Goal: Communication & Community: Answer question/provide support

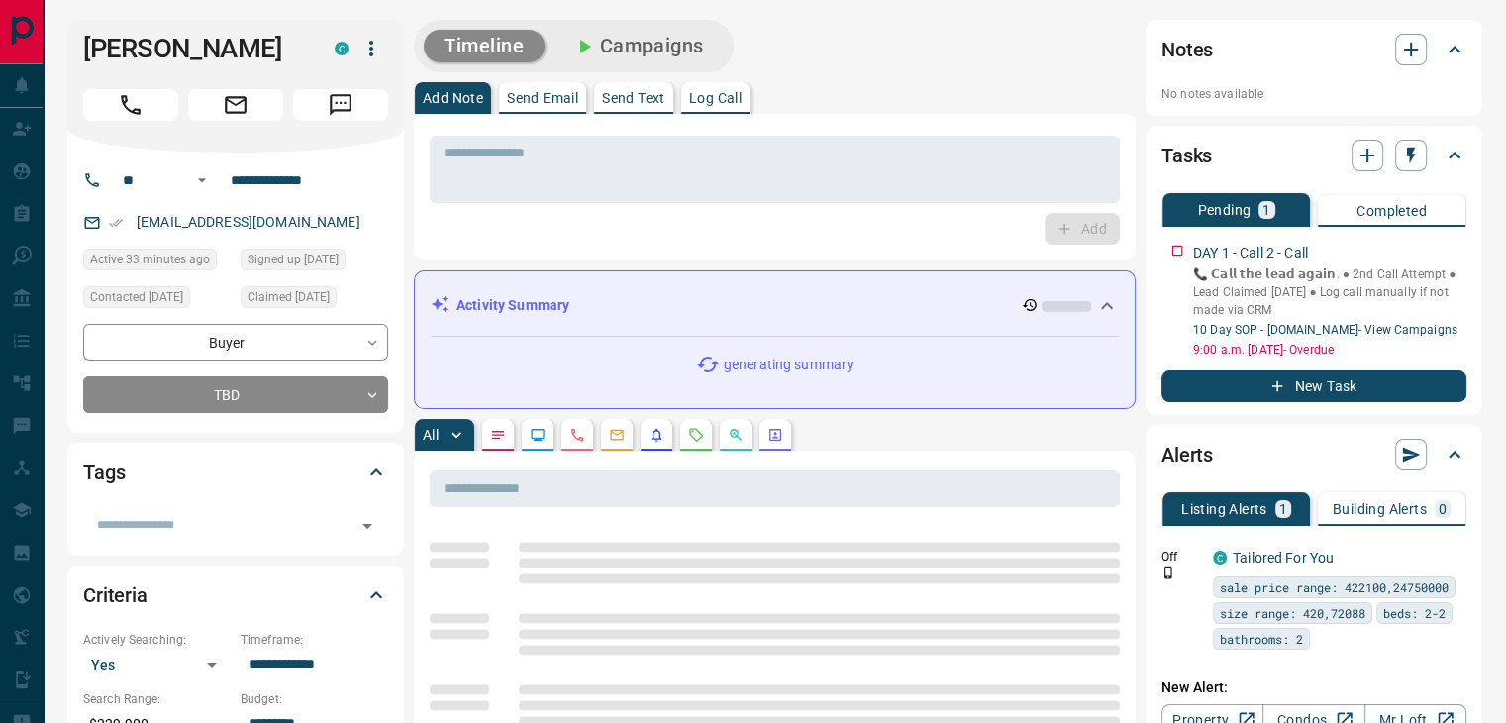
click at [124, 89] on button "Call" at bounding box center [130, 105] width 95 height 32
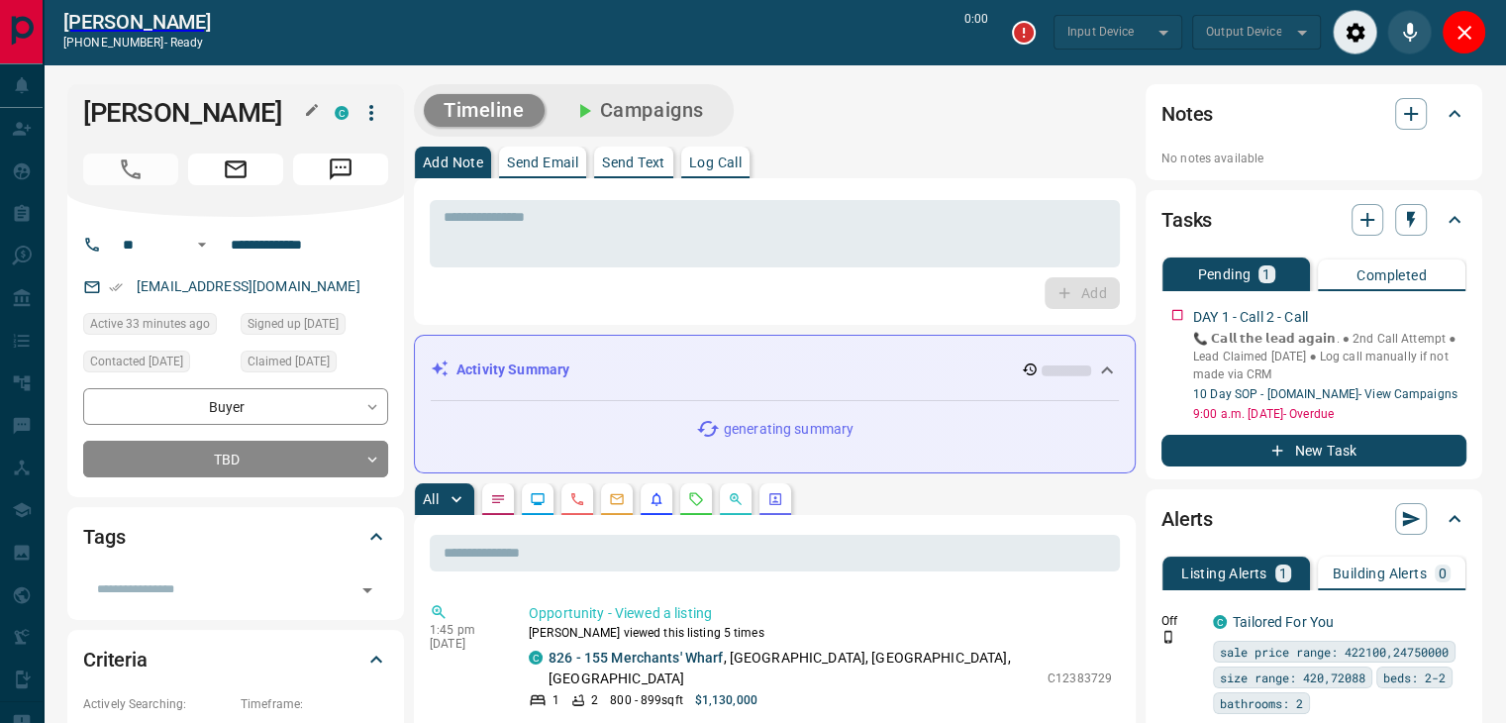
click at [184, 116] on h1 "[PERSON_NAME]" at bounding box center [194, 113] width 222 height 32
click at [183, 116] on h1 "[PERSON_NAME]" at bounding box center [194, 113] width 222 height 32
type input "*******"
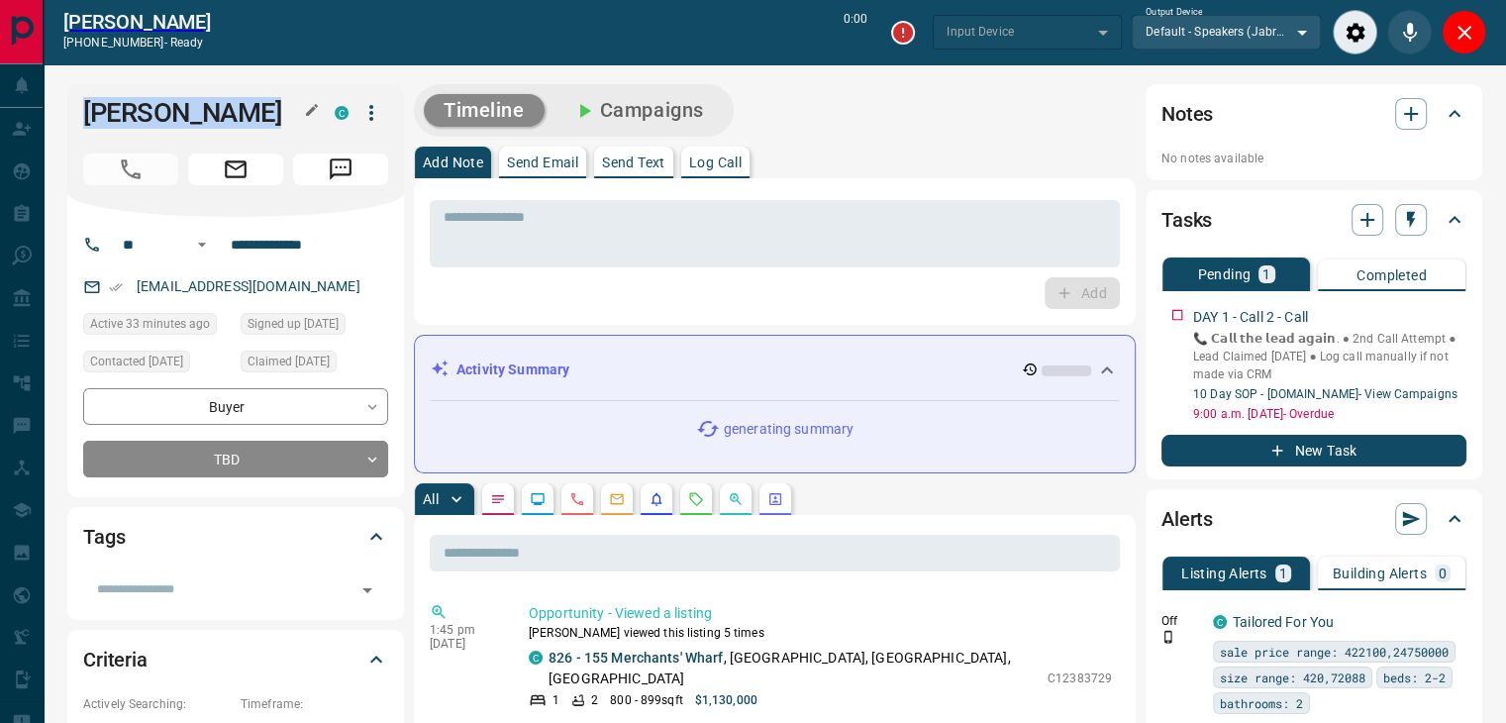
type input "*******"
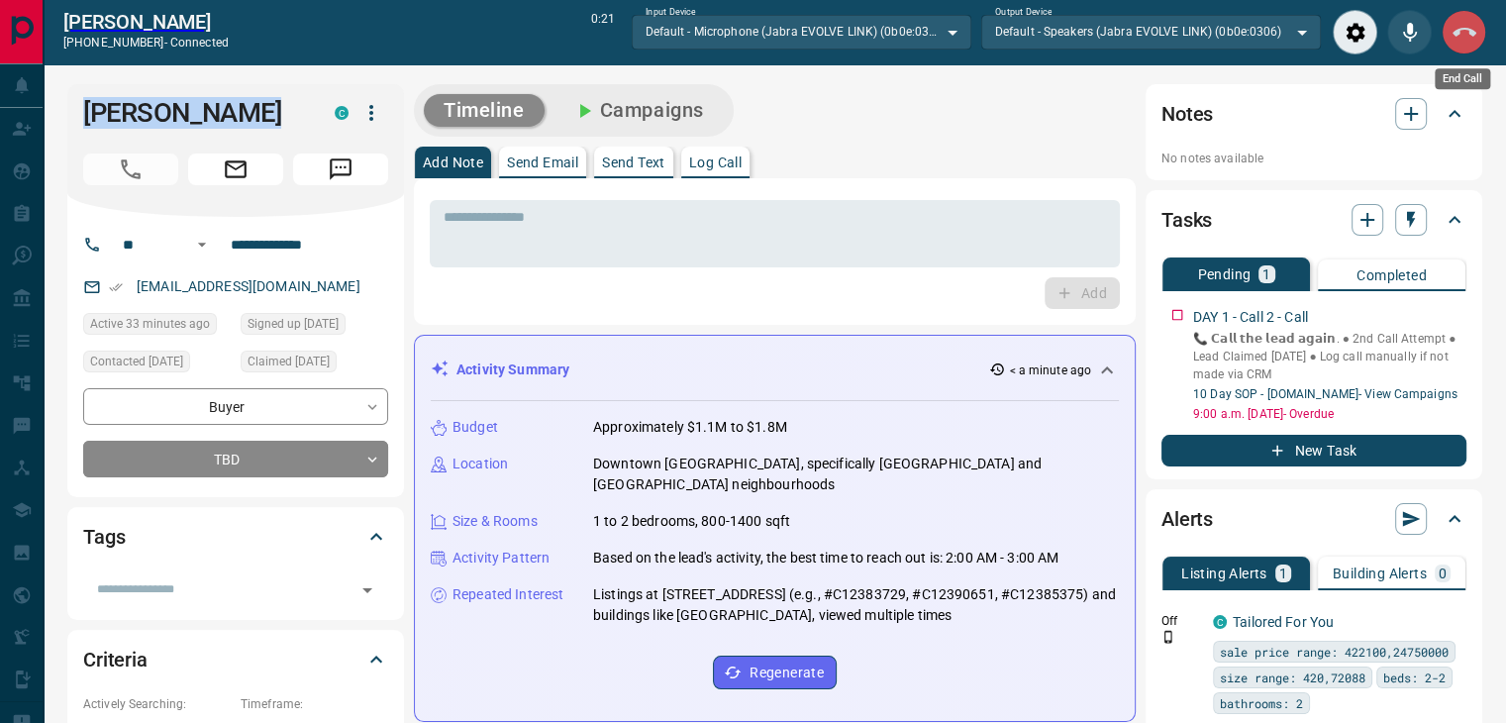
click at [1466, 33] on icon "End Call" at bounding box center [1464, 33] width 24 height 24
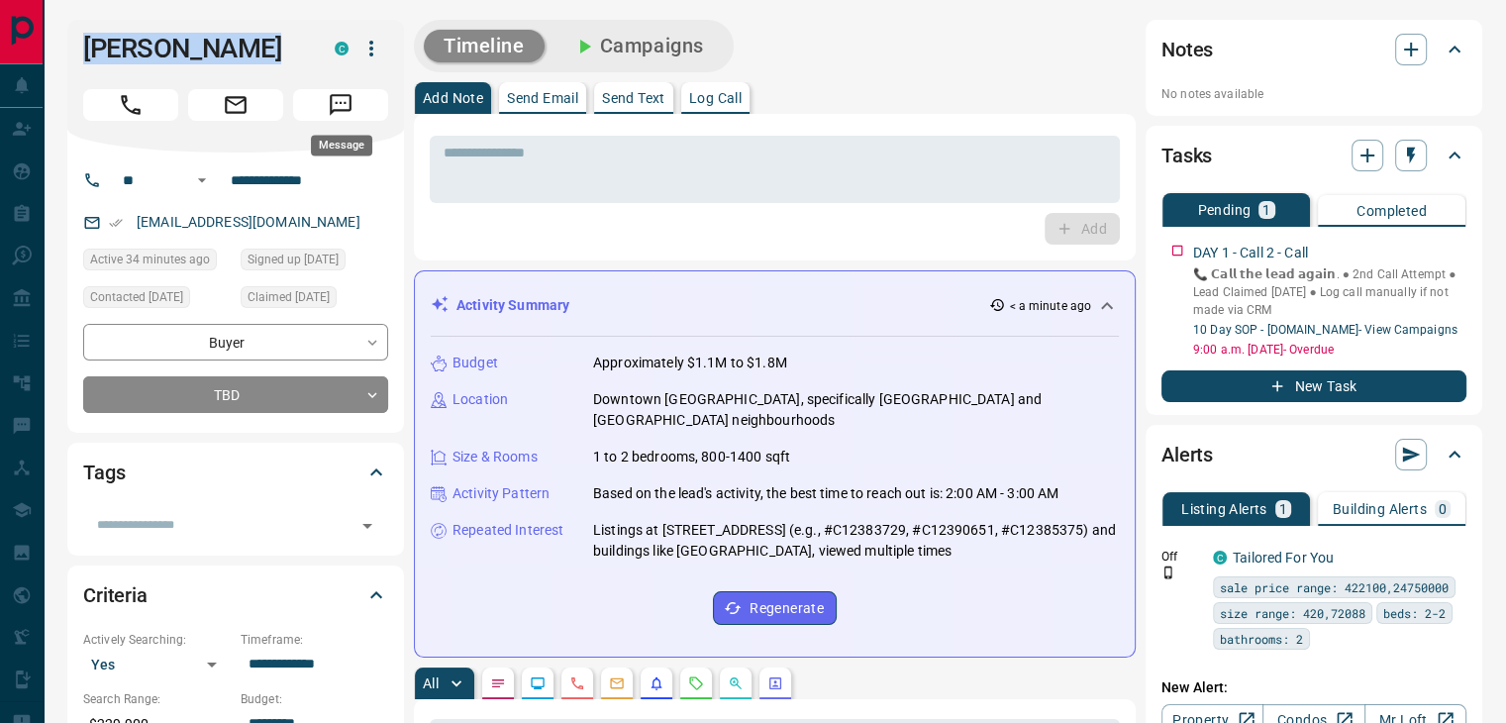
click at [324, 108] on button "Message" at bounding box center [340, 105] width 95 height 32
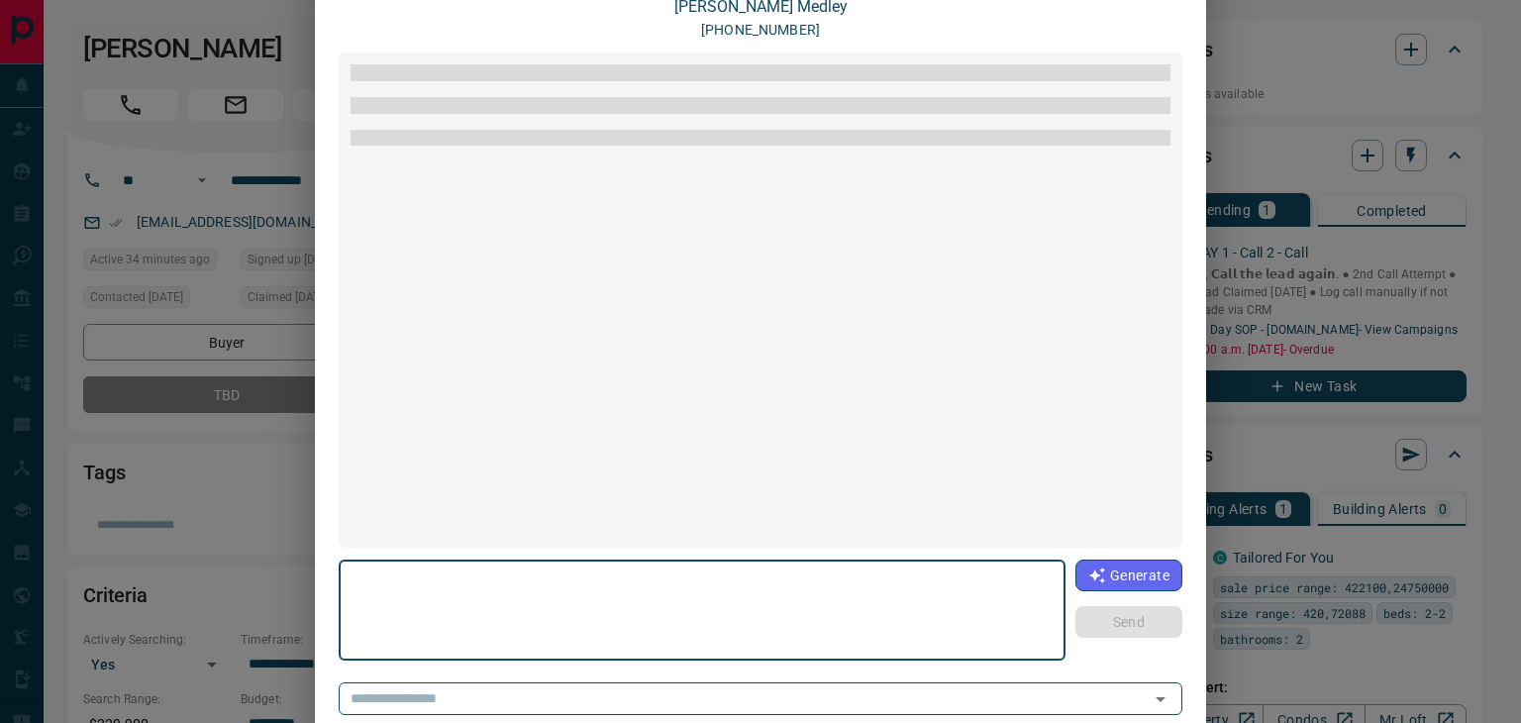
scroll to position [186, 0]
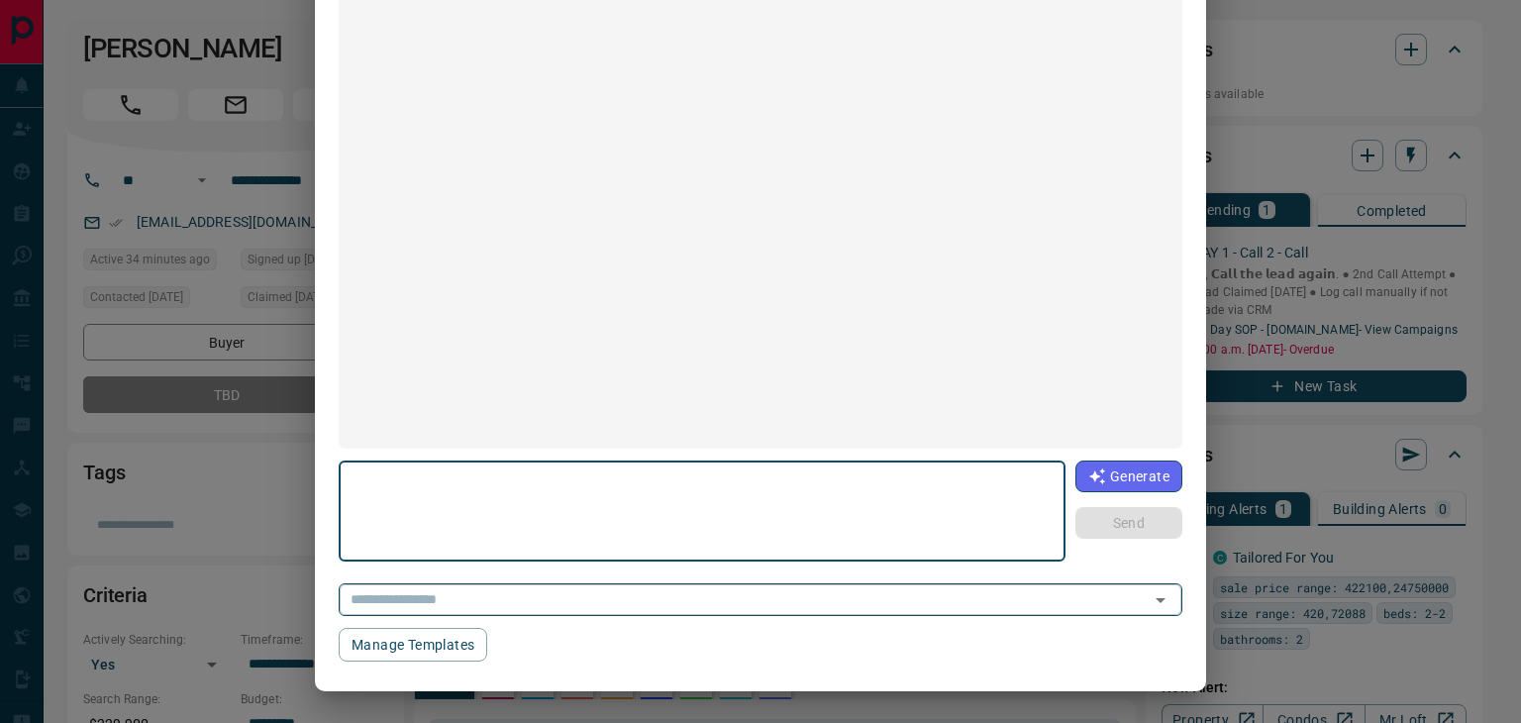
click at [557, 591] on input "text" at bounding box center [732, 599] width 779 height 25
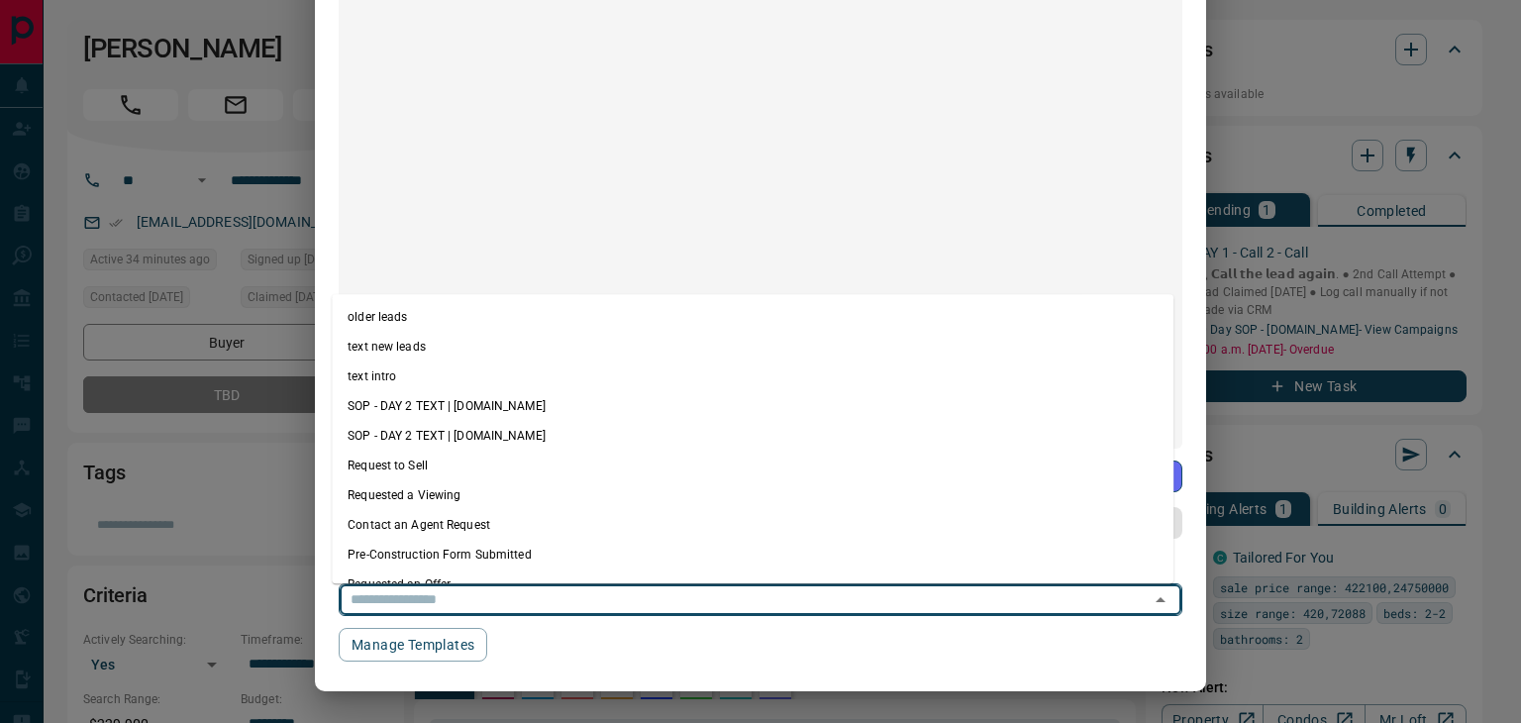
click at [426, 312] on li "older leads" at bounding box center [753, 317] width 842 height 30
type textarea "**********"
type input "**********"
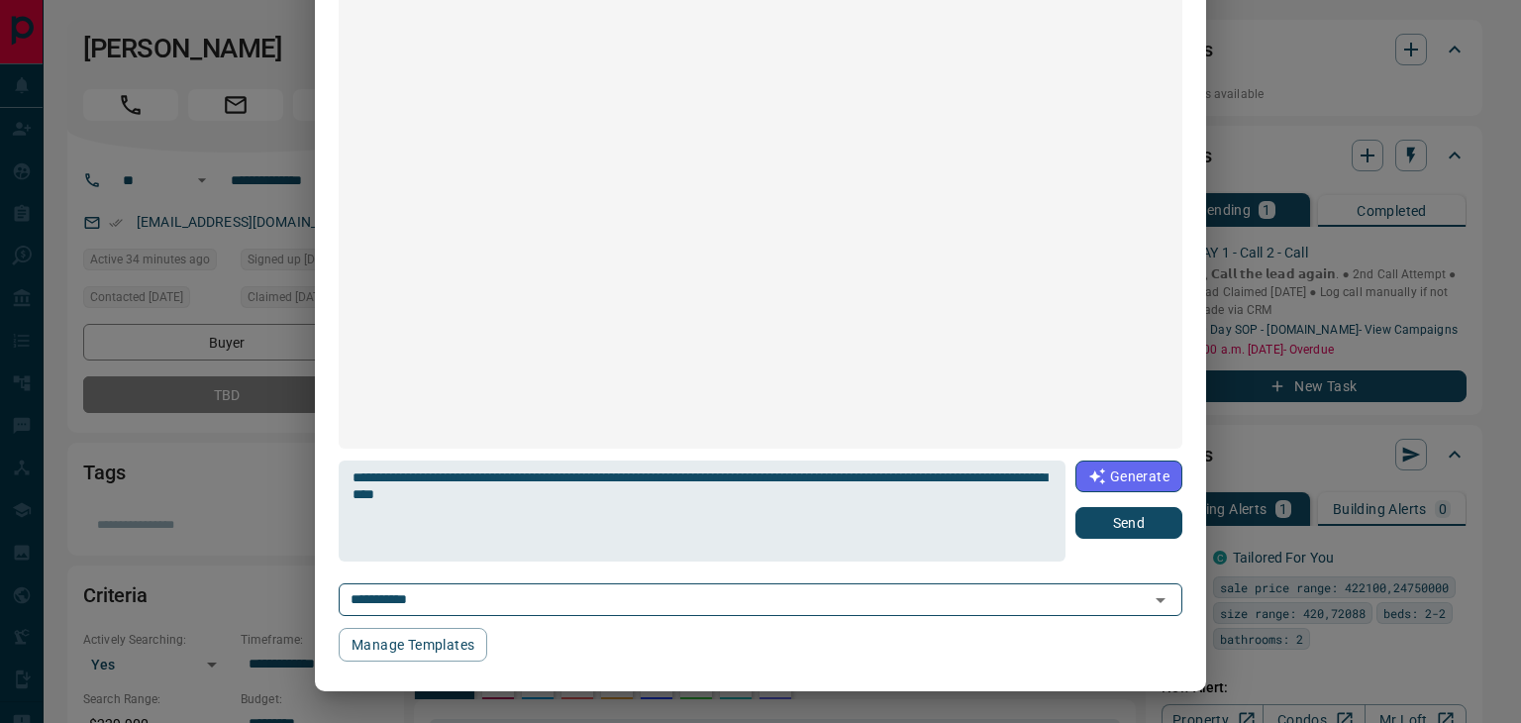
click at [1104, 526] on button "Send" at bounding box center [1128, 523] width 107 height 32
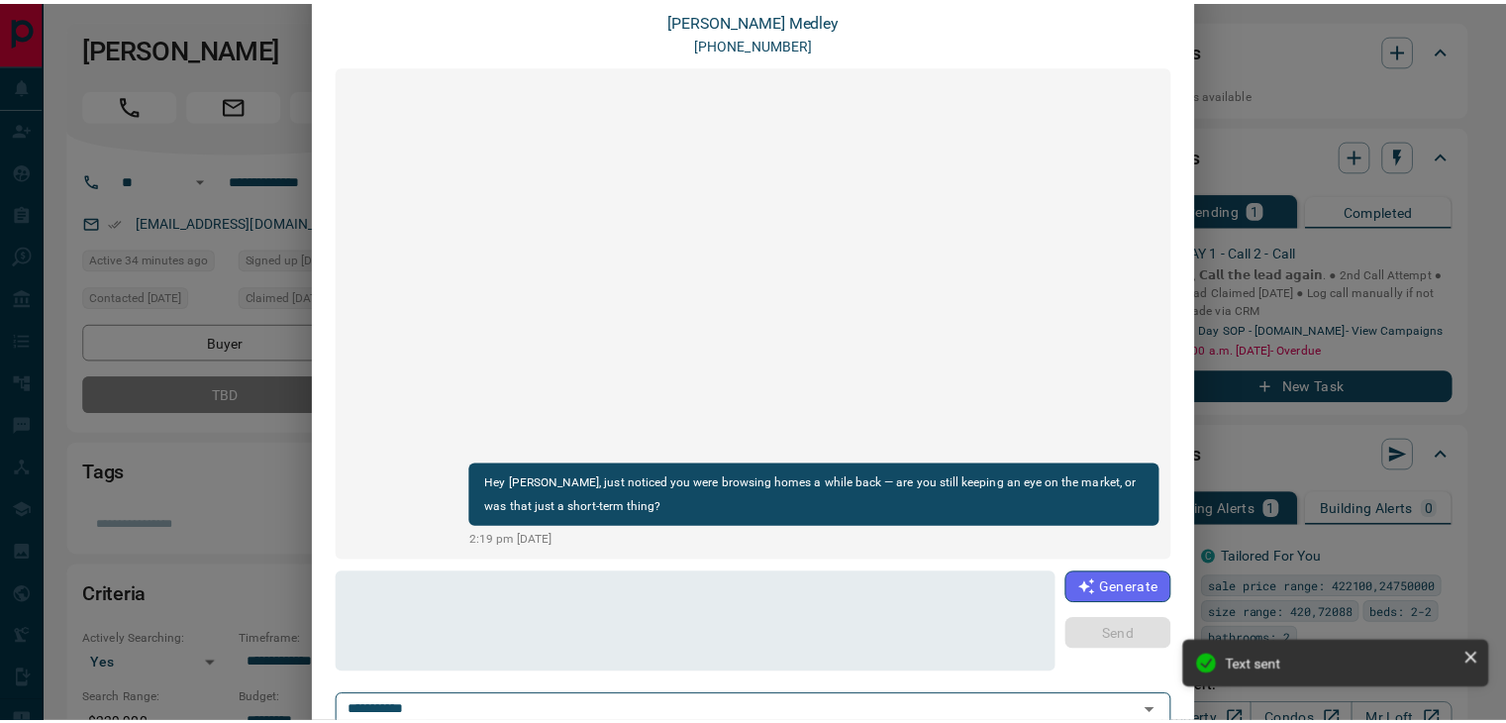
scroll to position [0, 0]
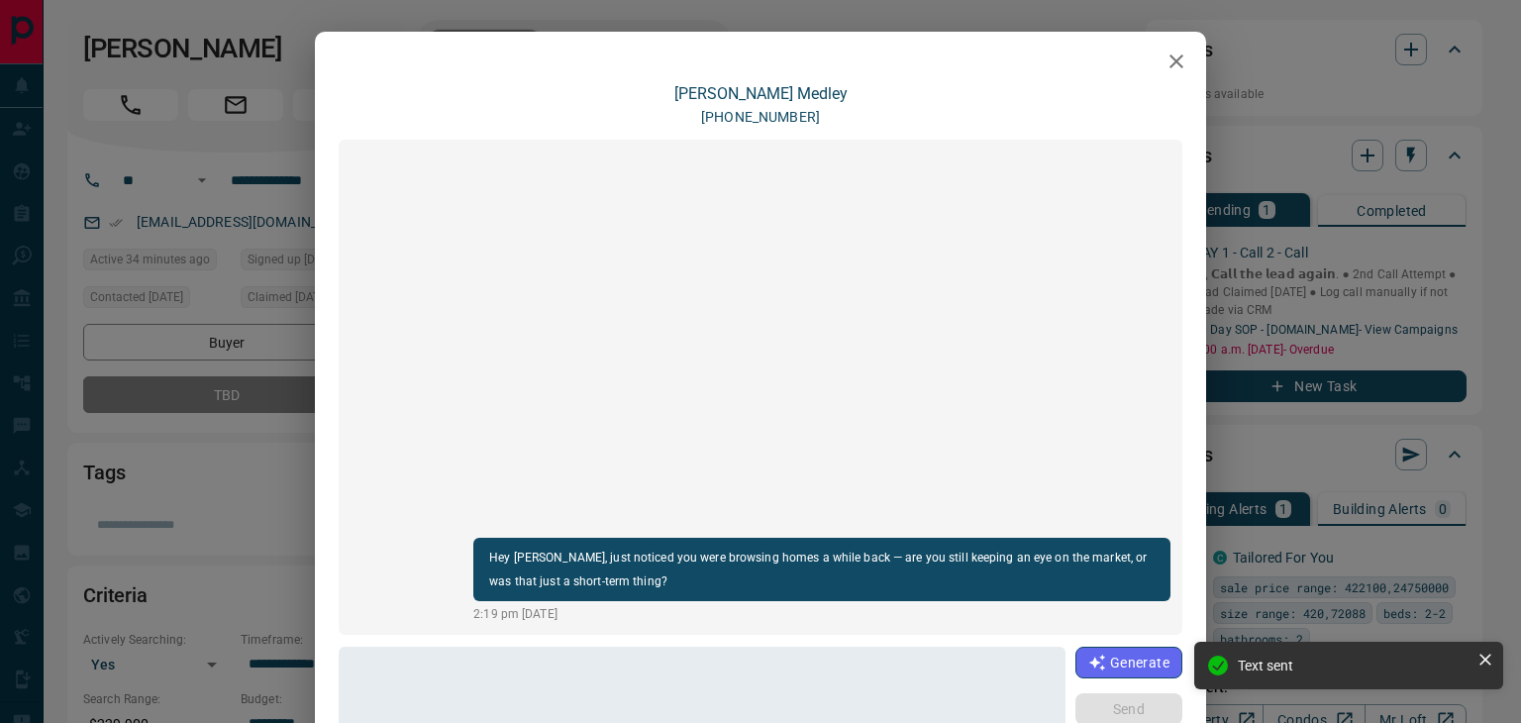
click at [1165, 76] on button "button" at bounding box center [1176, 62] width 40 height 40
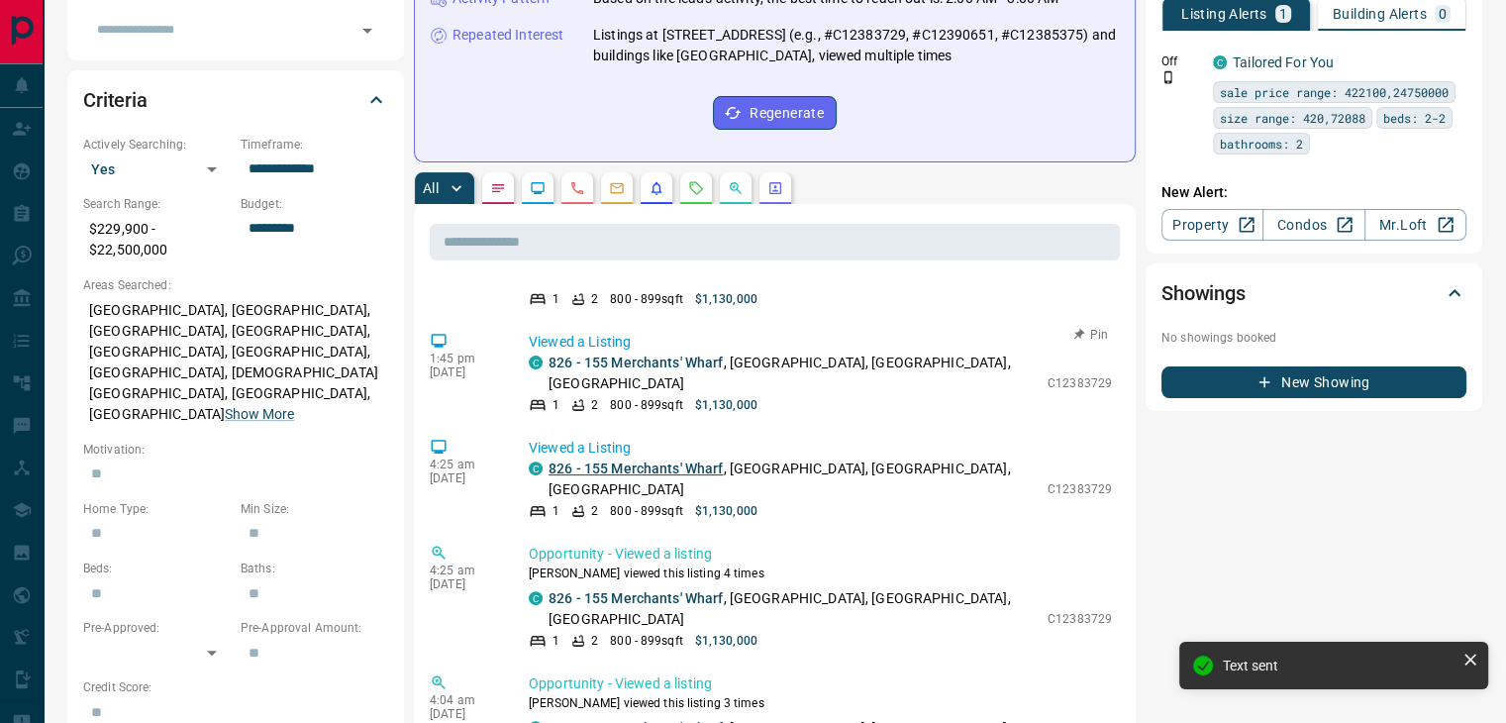
scroll to position [297, 0]
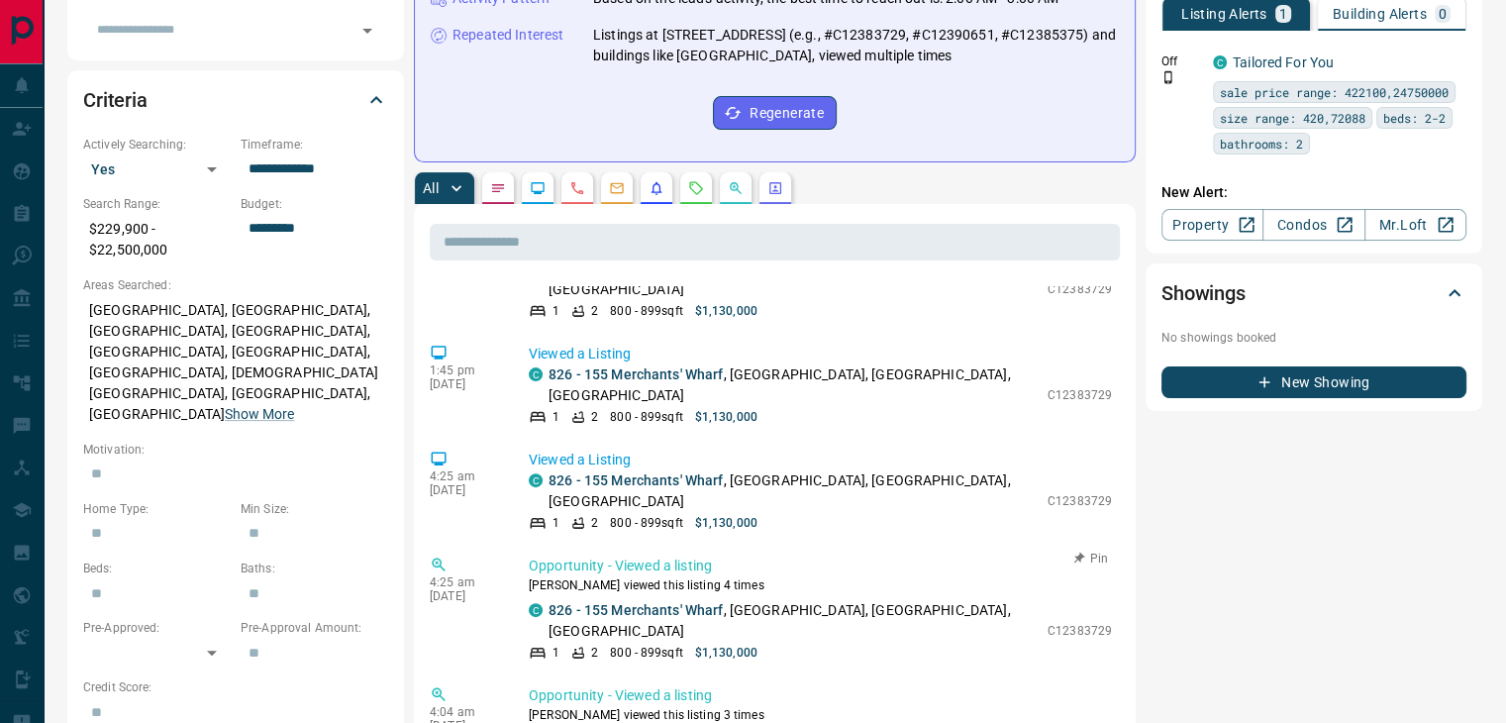
drag, startPoint x: 577, startPoint y: 526, endPoint x: 499, endPoint y: 516, distance: 78.8
click at [499, 549] on div "4:25 am [DATE] Opportunity - Viewed a listing [PERSON_NAME] viewed this listing…" at bounding box center [775, 608] width 690 height 118
drag, startPoint x: 536, startPoint y: 523, endPoint x: 768, endPoint y: 557, distance: 235.2
click at [768, 557] on div "4:25 am [DATE] Opportunity - Viewed a listing [PERSON_NAME] viewed this listing…" at bounding box center [775, 608] width 690 height 118
drag, startPoint x: 723, startPoint y: 524, endPoint x: 548, endPoint y: 523, distance: 175.2
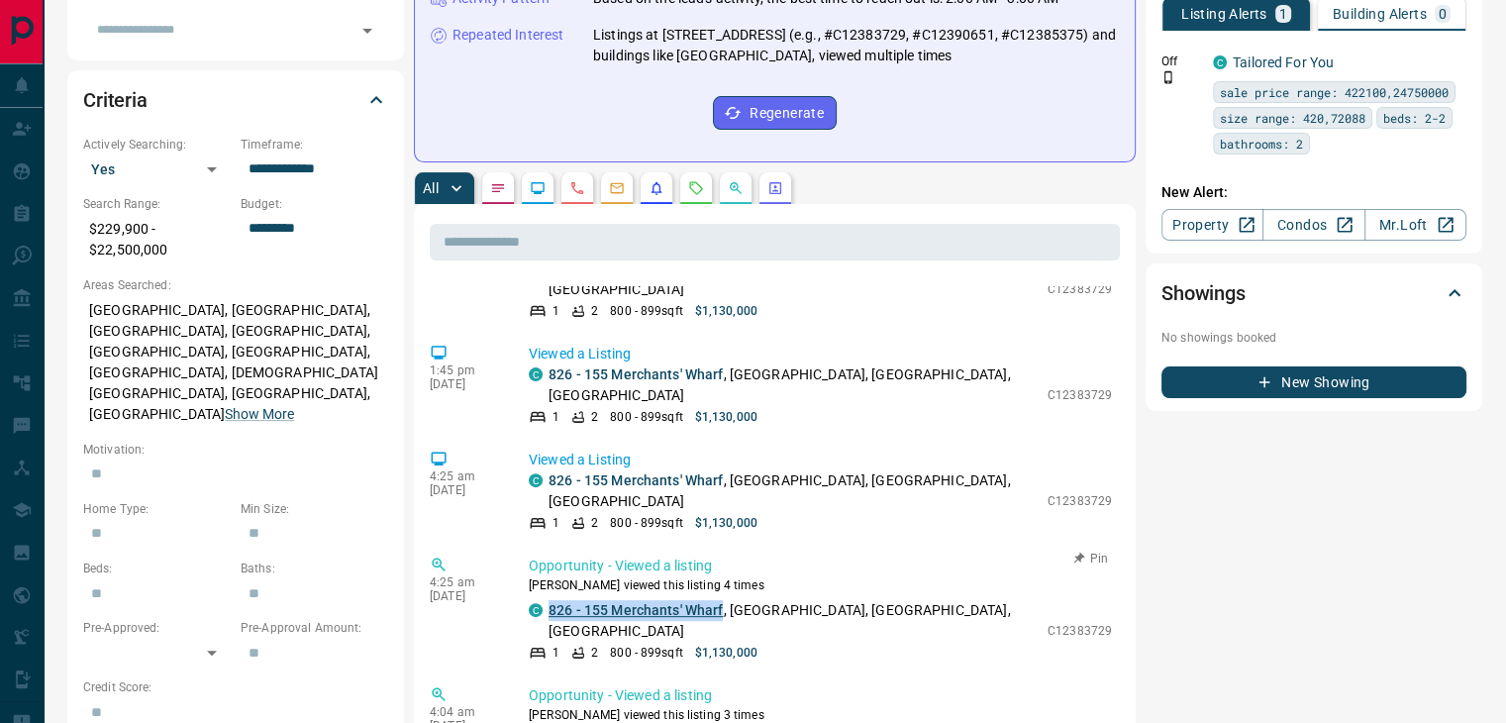
click at [548, 600] on p "[STREET_ADDRESS]" at bounding box center [792, 621] width 489 height 42
copy link "826 - 155 Merchants' Wharf"
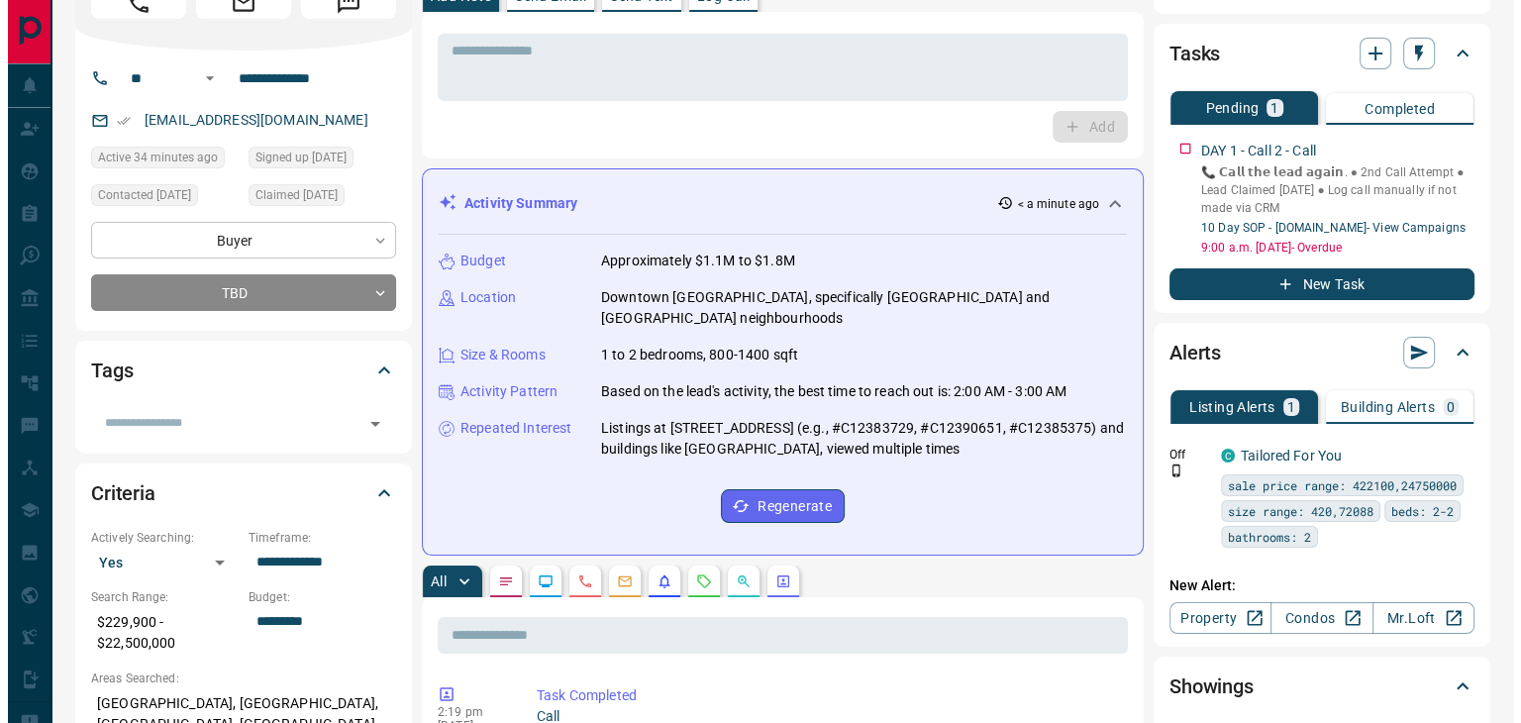
scroll to position [0, 0]
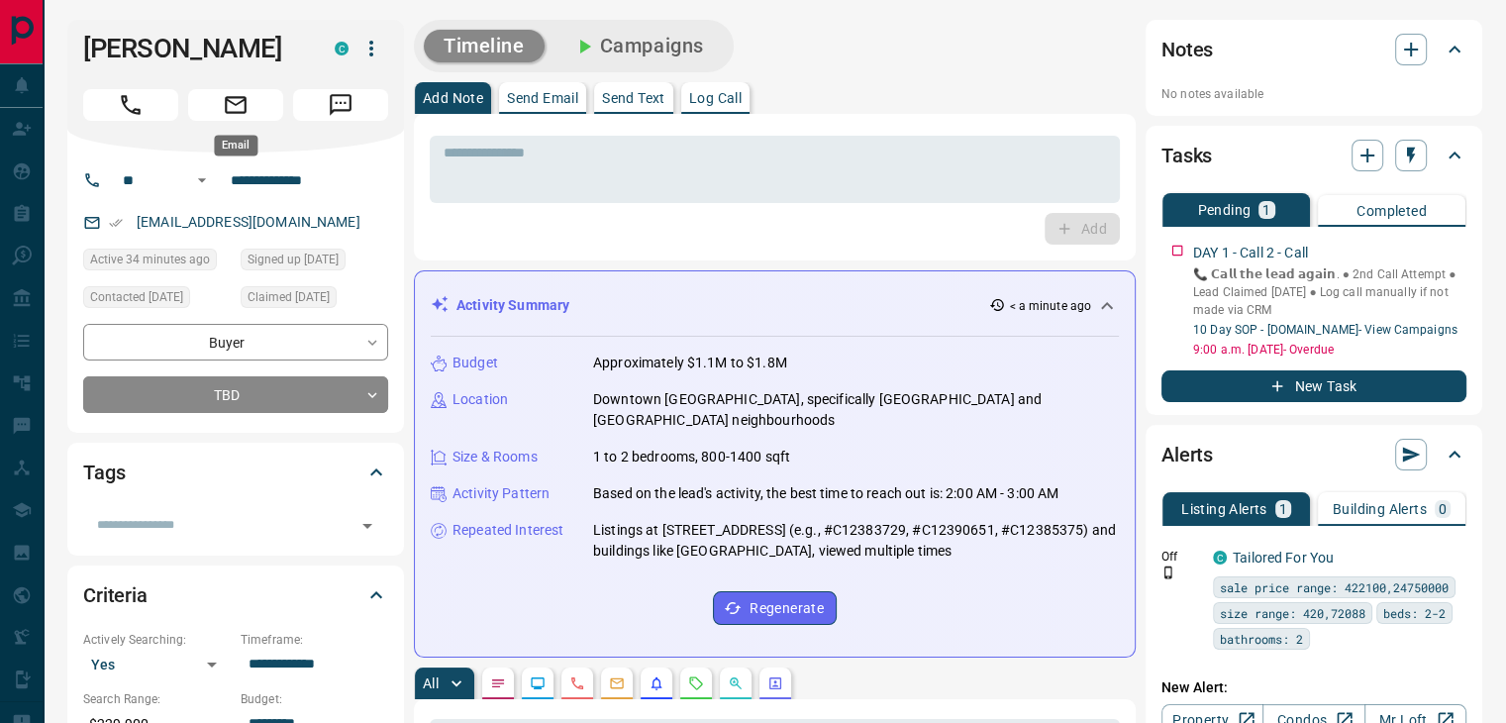
click at [225, 102] on icon "Email" at bounding box center [236, 105] width 26 height 26
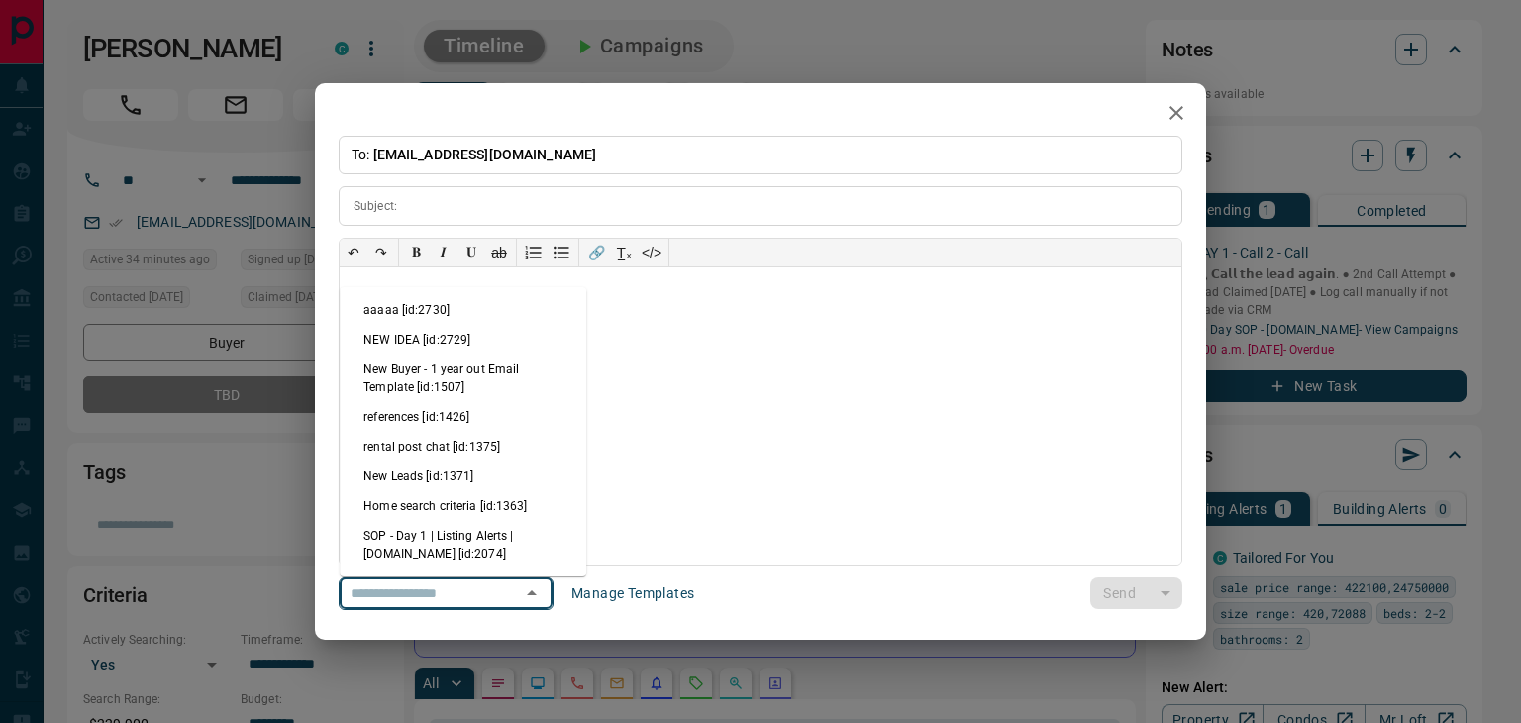
click at [479, 604] on input "text" at bounding box center [418, 593] width 150 height 25
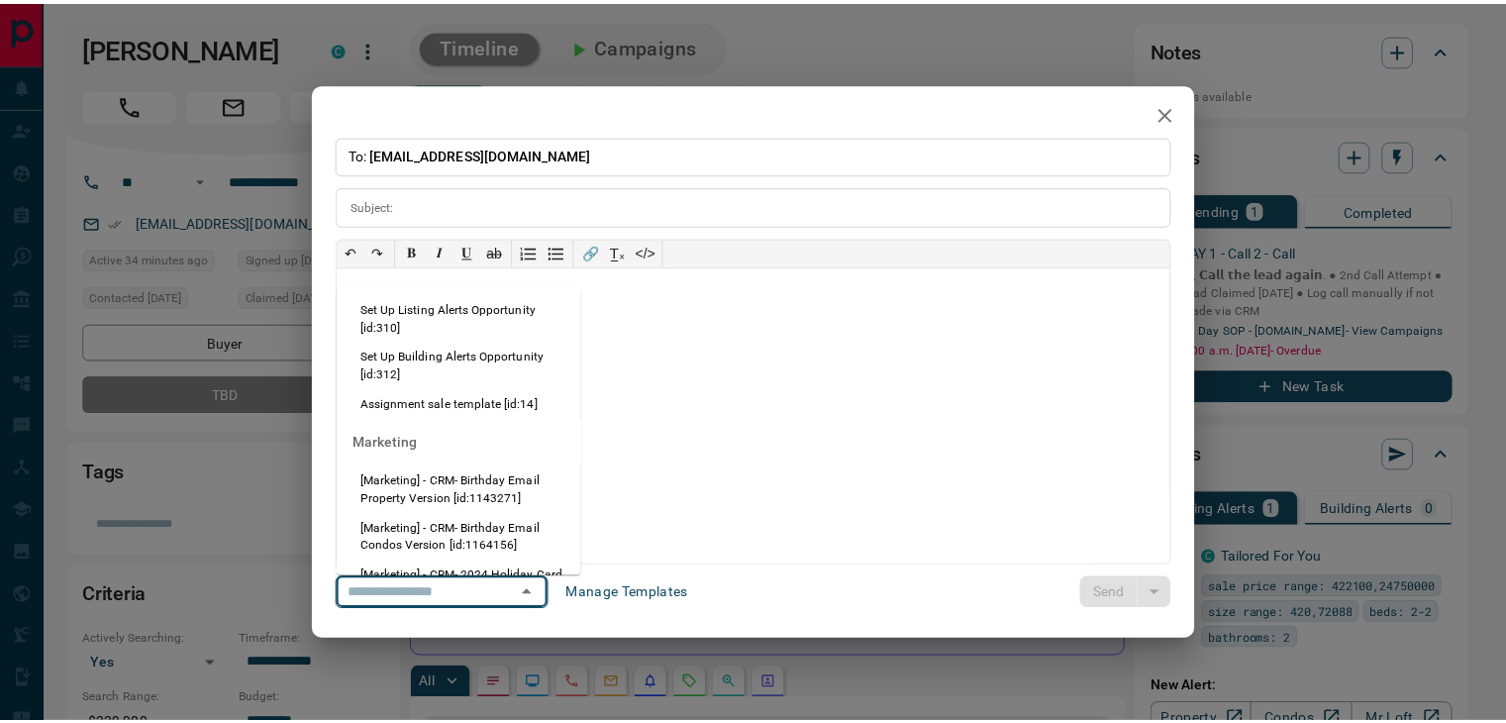
scroll to position [1386, 0]
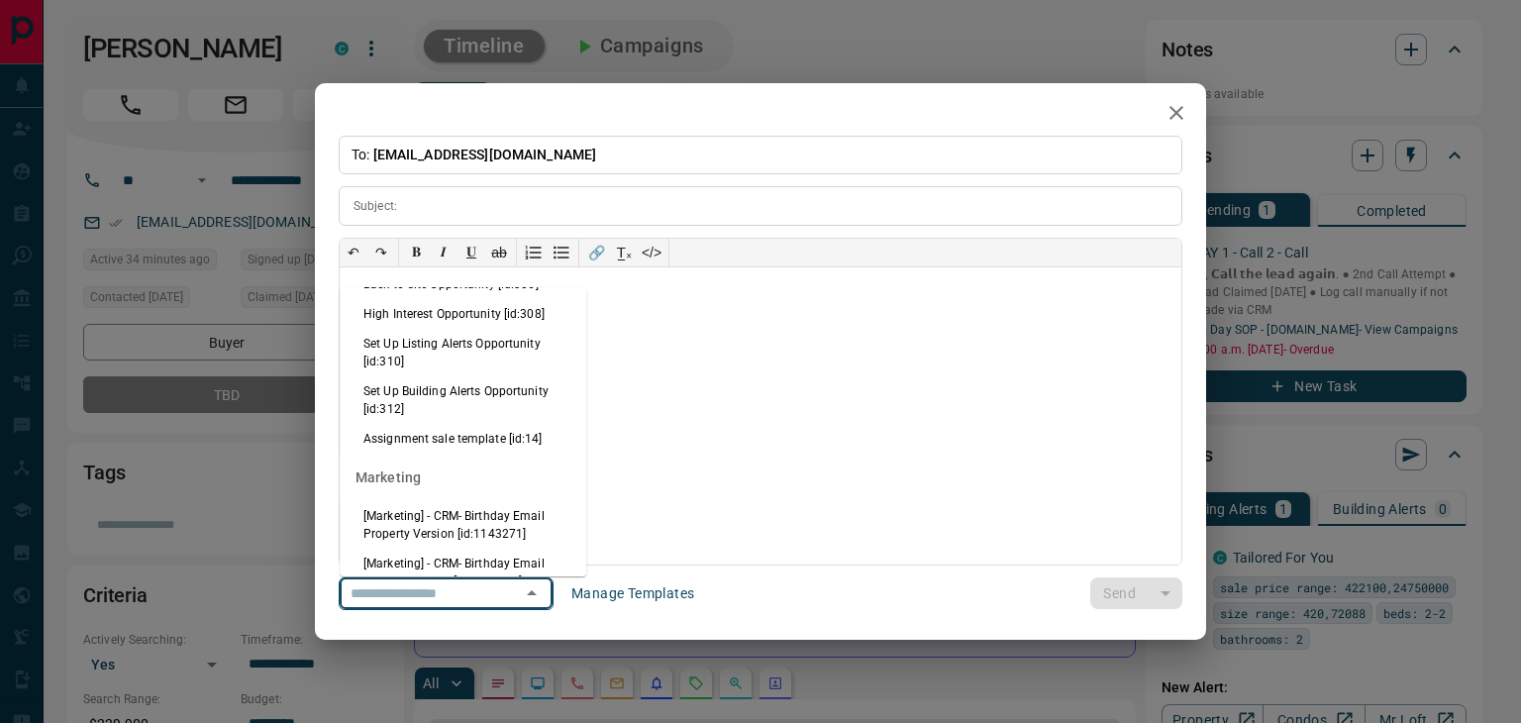
click at [401, 329] on li "High Interest Opportunity [id:308]" at bounding box center [463, 314] width 247 height 30
type input "**********"
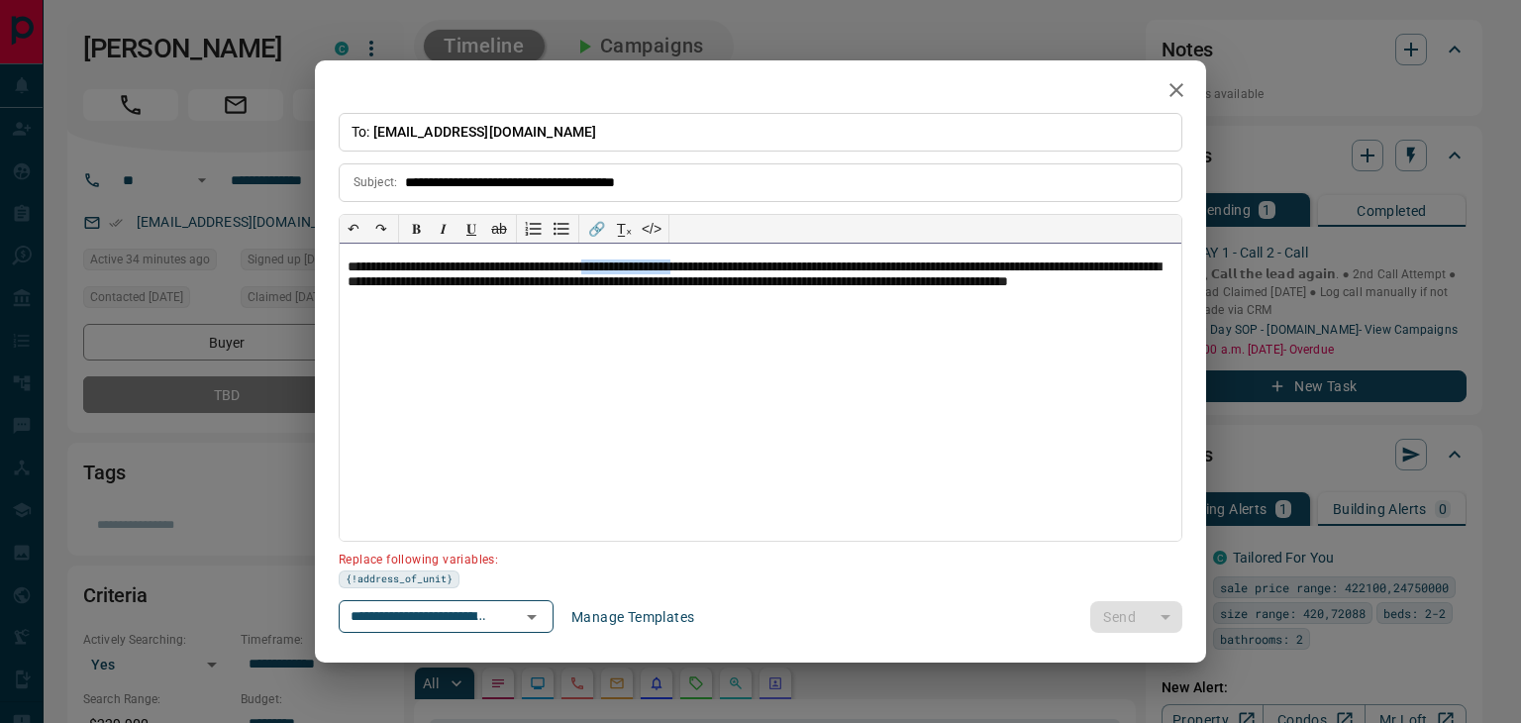
drag, startPoint x: 760, startPoint y: 266, endPoint x: 651, endPoint y: 262, distance: 109.0
click at [651, 262] on p "**********" at bounding box center [761, 284] width 826 height 50
paste div
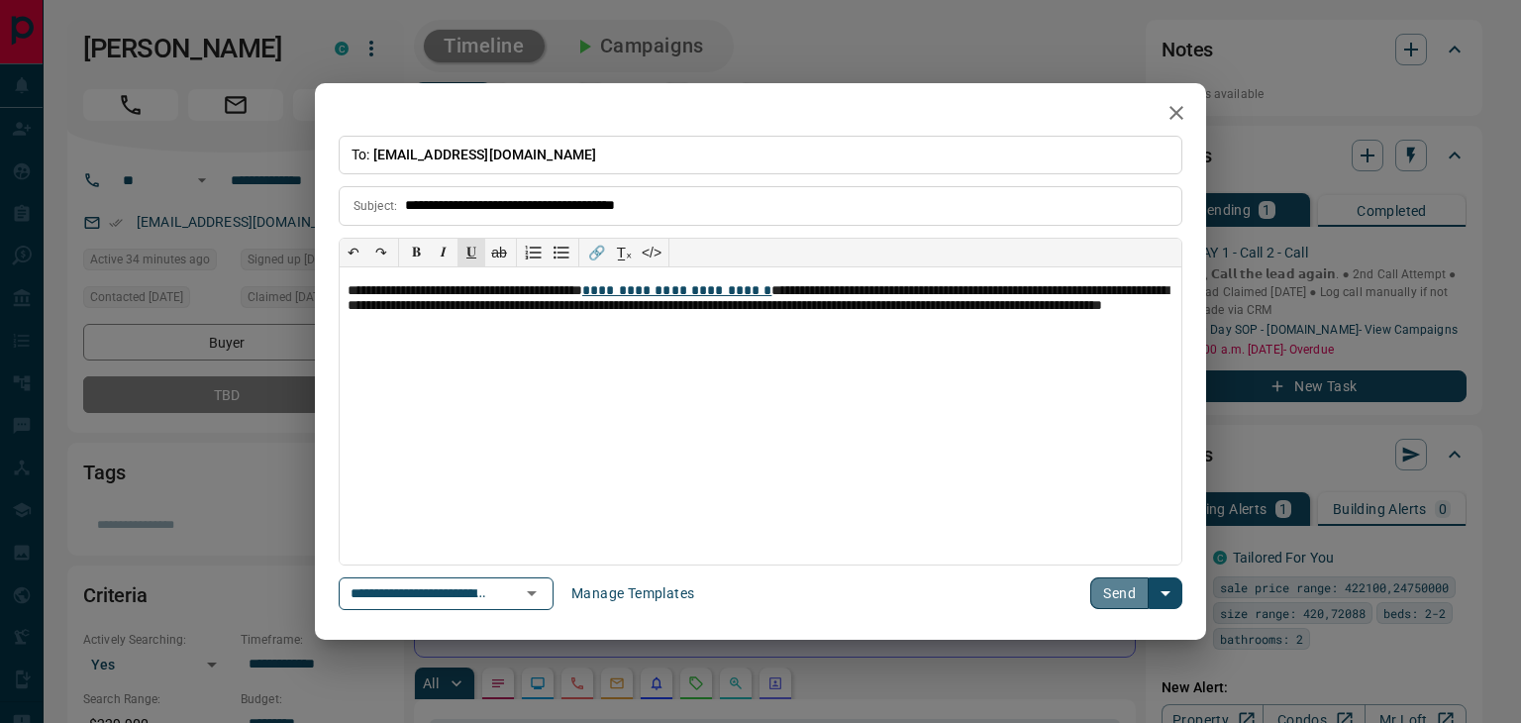
click at [1135, 591] on button "Send" at bounding box center [1119, 593] width 58 height 32
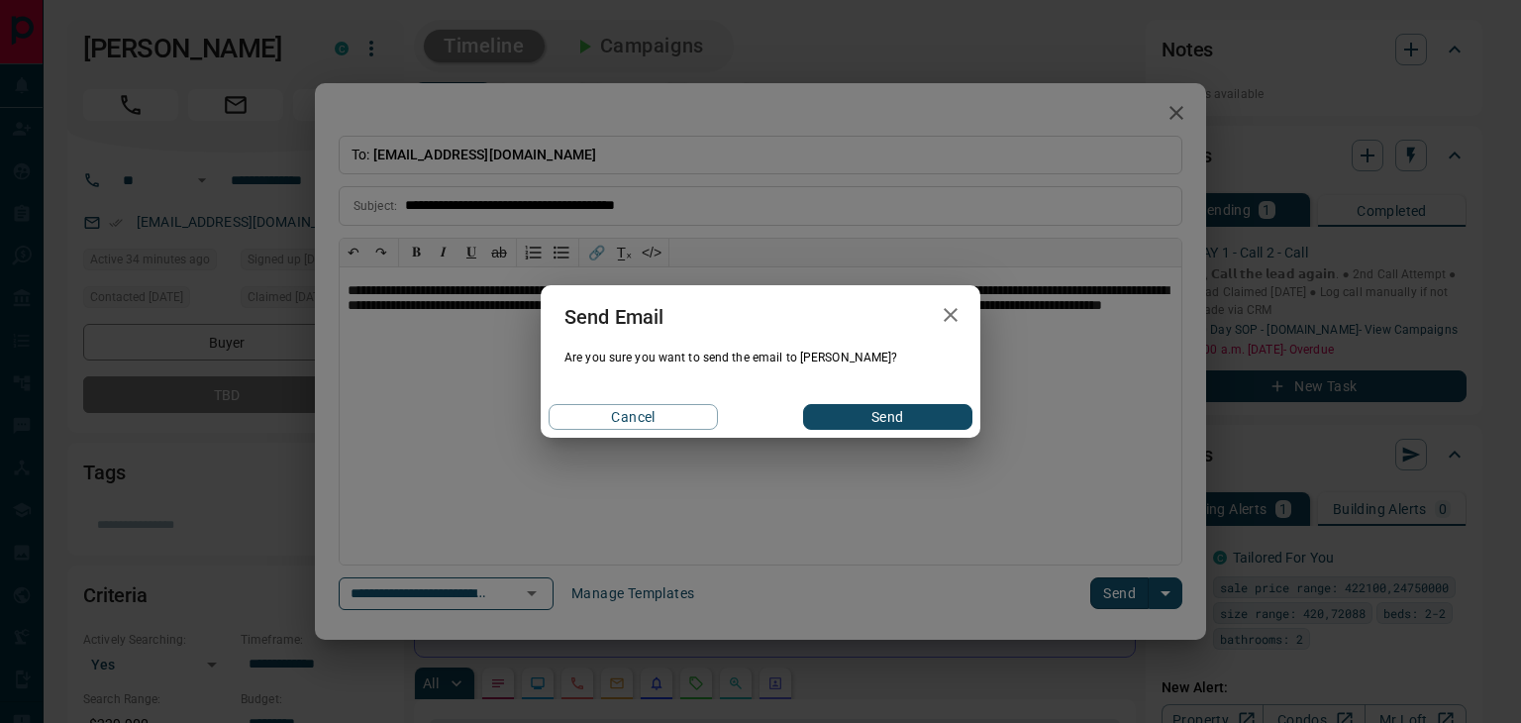
click at [857, 414] on button "Send" at bounding box center [887, 417] width 169 height 26
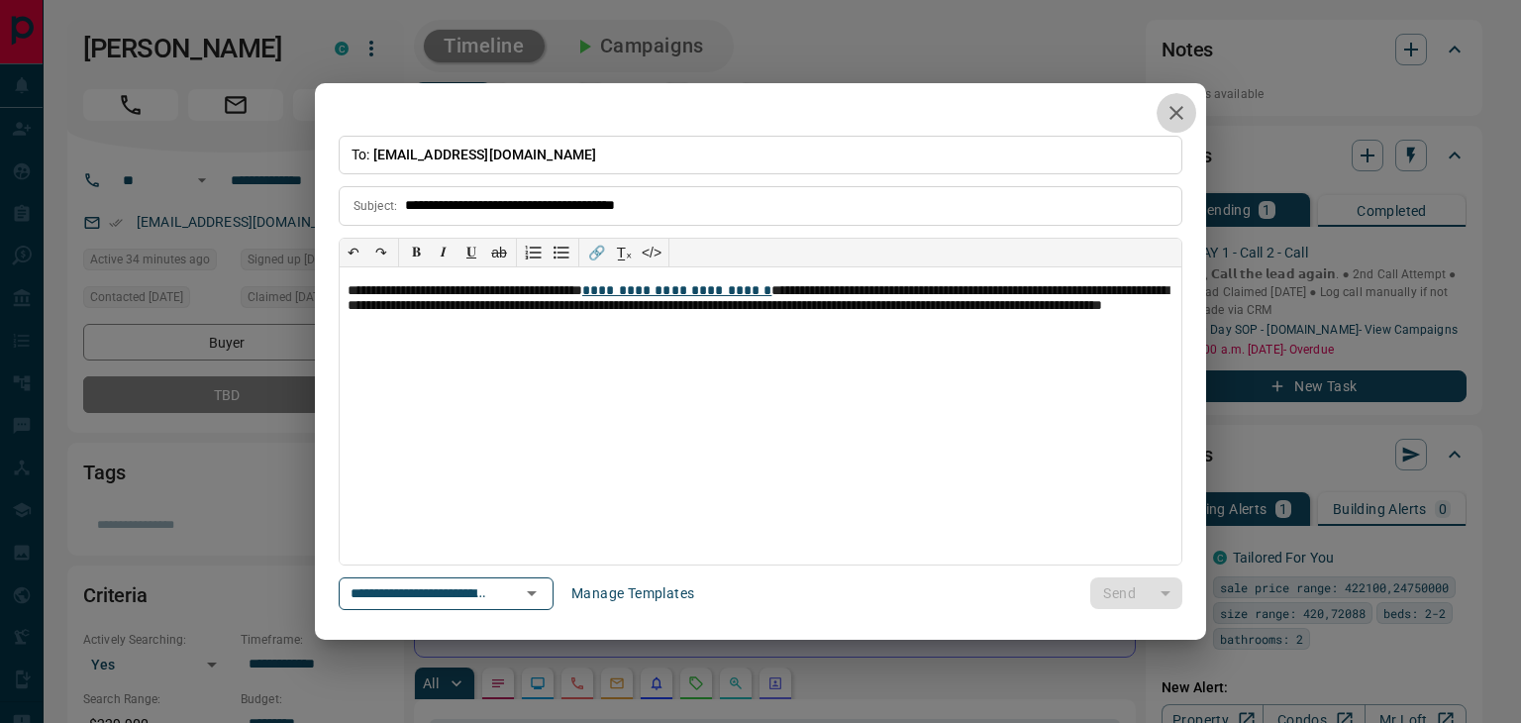
click at [1175, 112] on icon "button" at bounding box center [1176, 113] width 14 height 14
